Goal: Task Accomplishment & Management: Complete application form

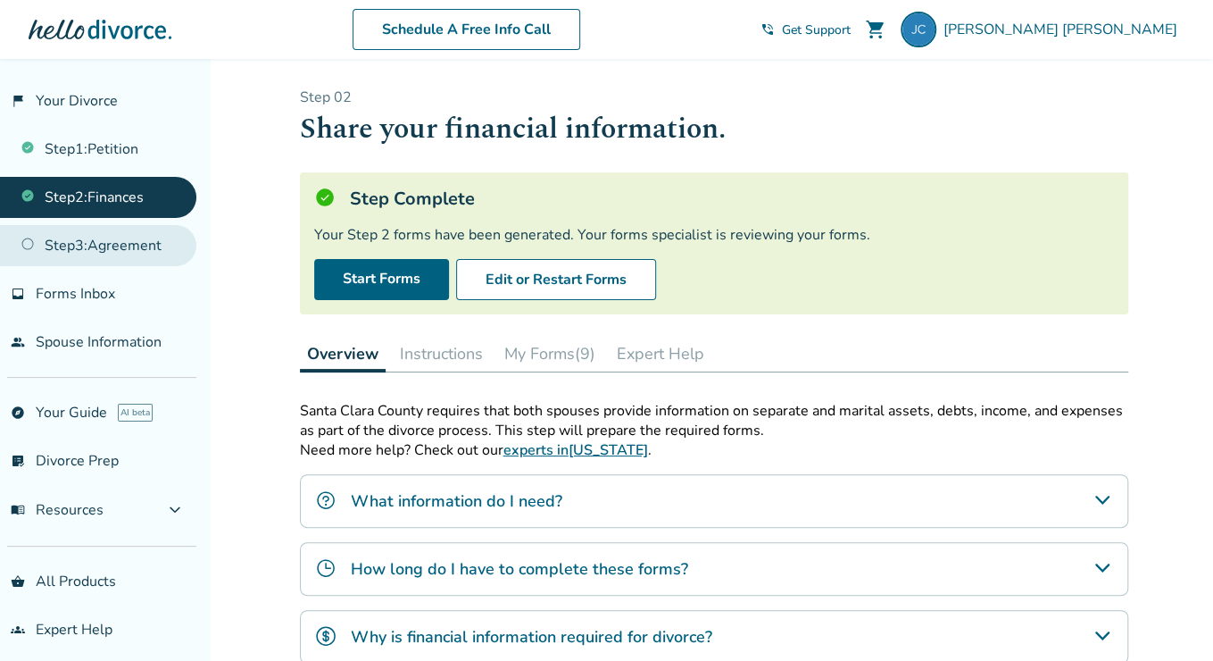
click at [136, 241] on link "Step 3 : Agreement" at bounding box center [98, 245] width 196 height 41
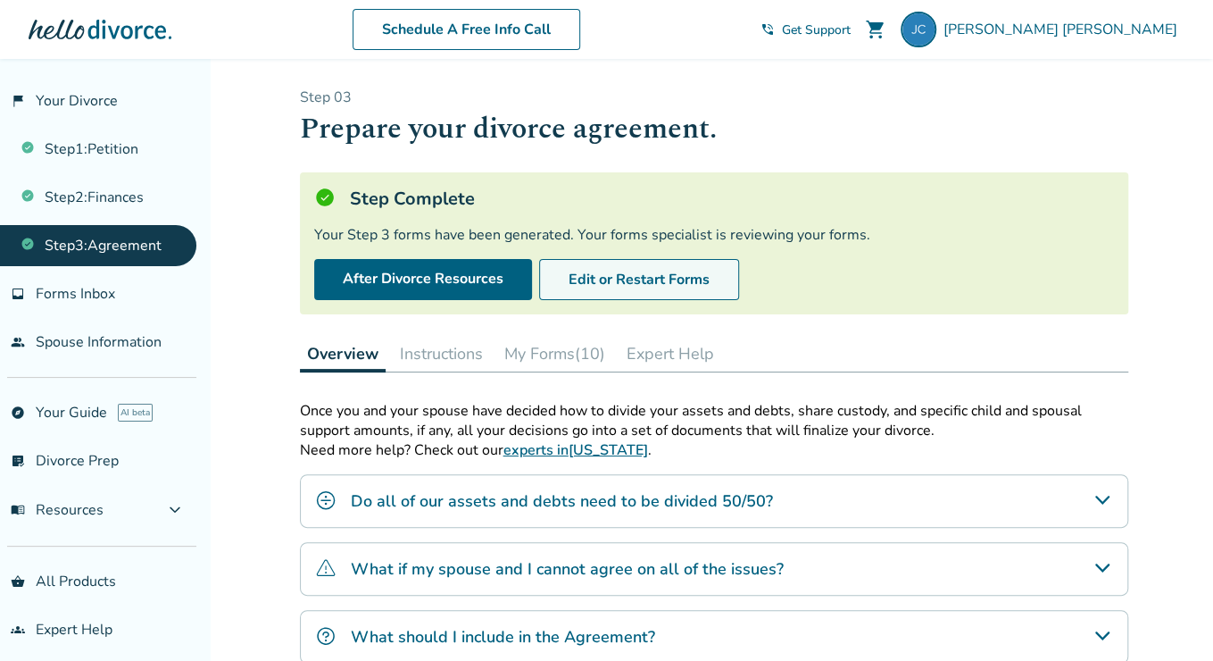
click at [625, 276] on button "Edit or Restart Forms" at bounding box center [639, 279] width 200 height 41
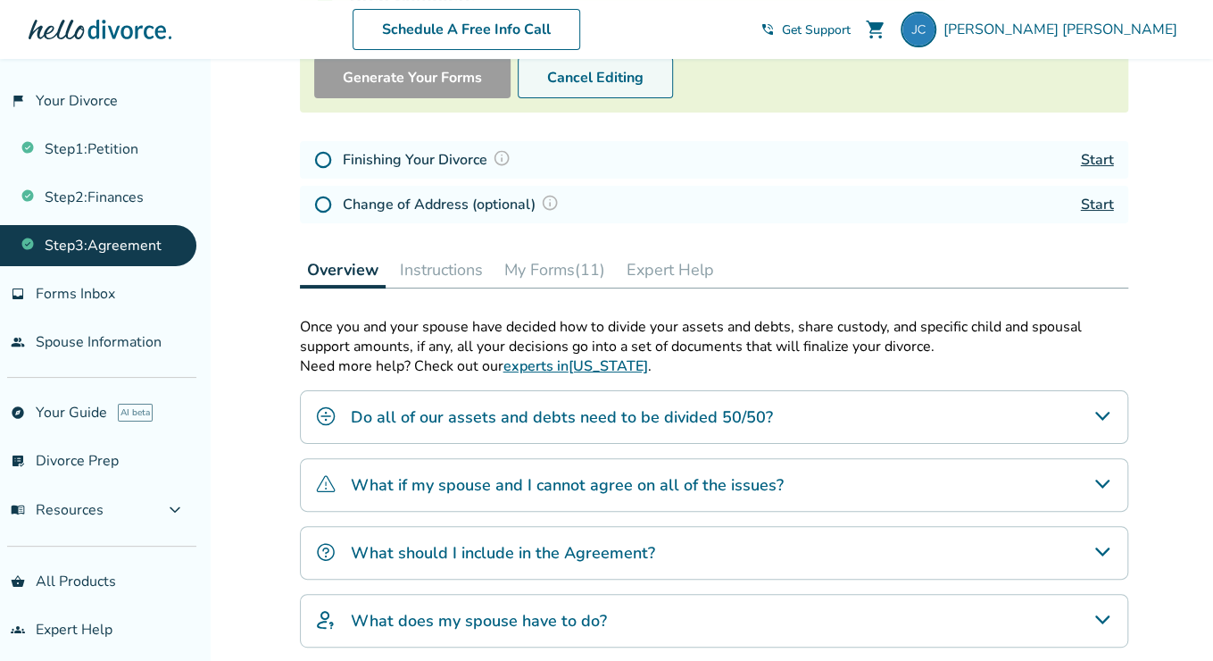
scroll to position [203, 0]
click at [539, 262] on button "My Forms (11)" at bounding box center [554, 269] width 115 height 36
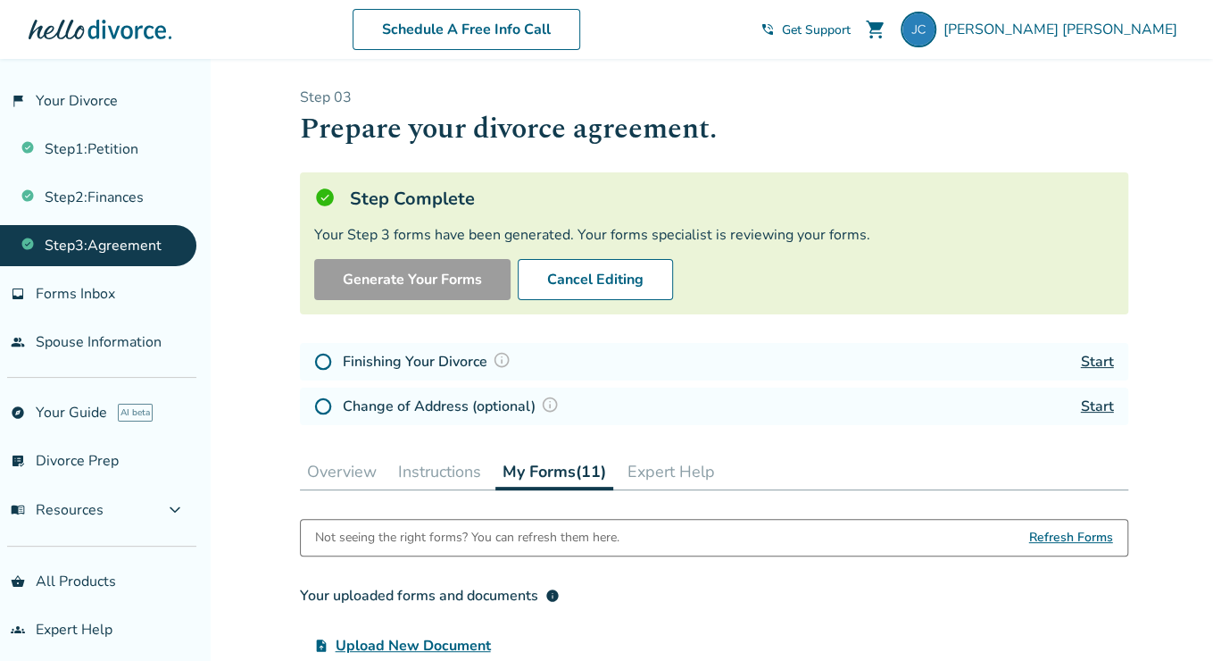
scroll to position [1, 0]
click at [459, 356] on h4 "Finishing Your Divorce" at bounding box center [429, 360] width 173 height 23
click at [1095, 367] on link "Start" at bounding box center [1097, 361] width 33 height 20
